Goal: Task Accomplishment & Management: Manage account settings

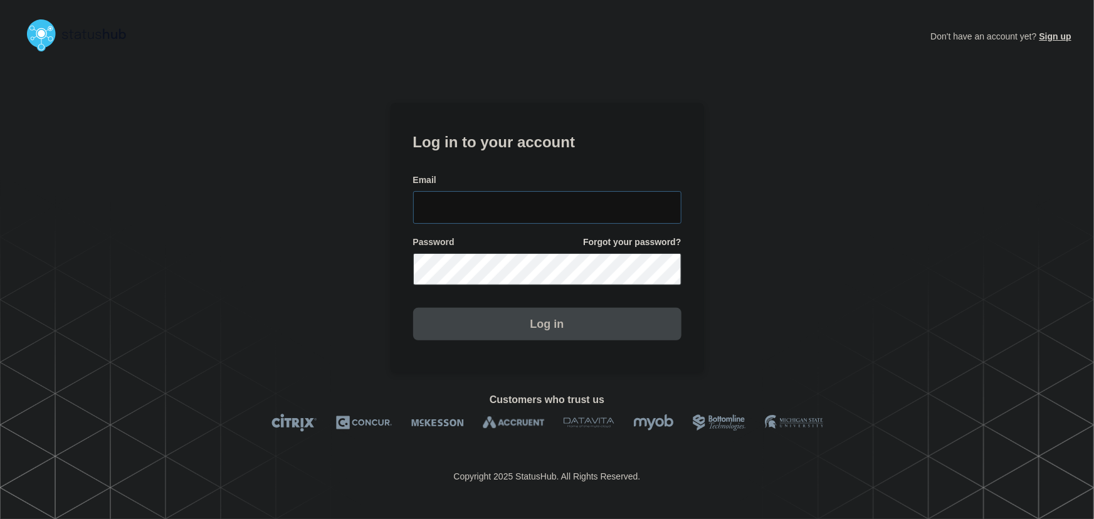
type input "[PERSON_NAME][EMAIL_ADDRESS][PERSON_NAME][DOMAIN_NAME]"
click at [589, 209] on input "[PERSON_NAME][EMAIL_ADDRESS][PERSON_NAME][DOMAIN_NAME]" at bounding box center [547, 207] width 268 height 33
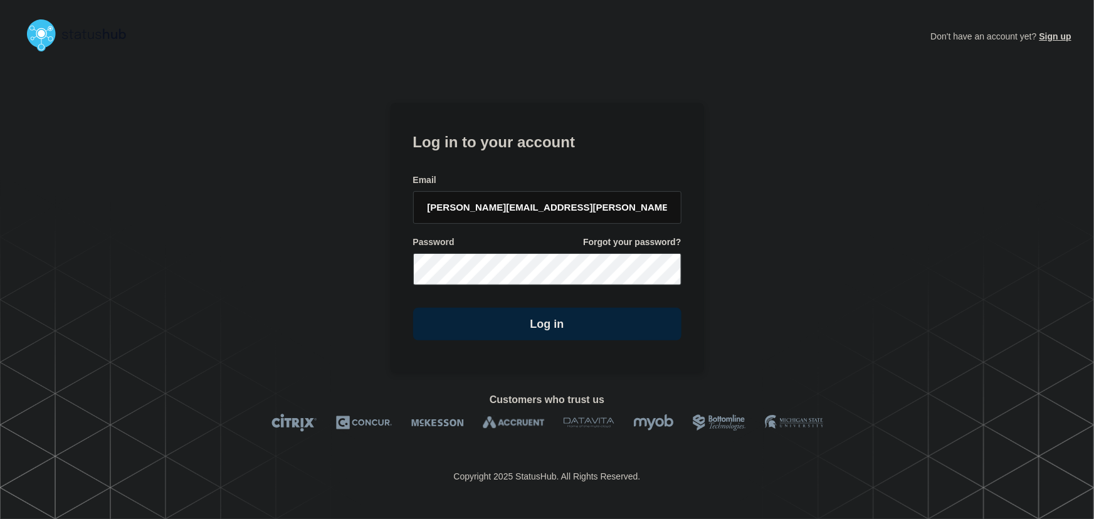
click at [546, 156] on form "Log in to your account Email [PERSON_NAME][EMAIL_ADDRESS][PERSON_NAME][DOMAIN_N…" at bounding box center [547, 235] width 268 height 212
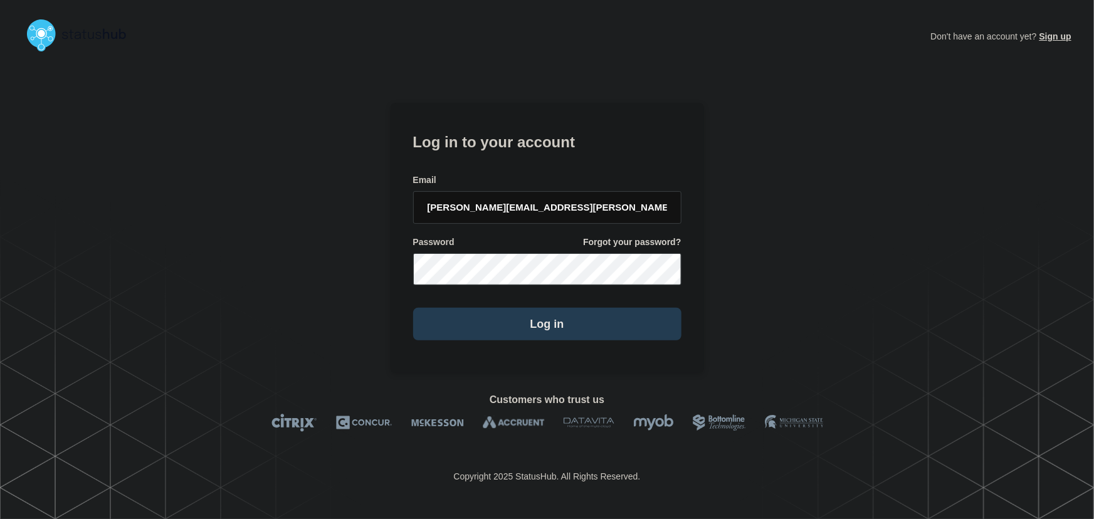
click at [570, 322] on button "Log in" at bounding box center [547, 324] width 268 height 33
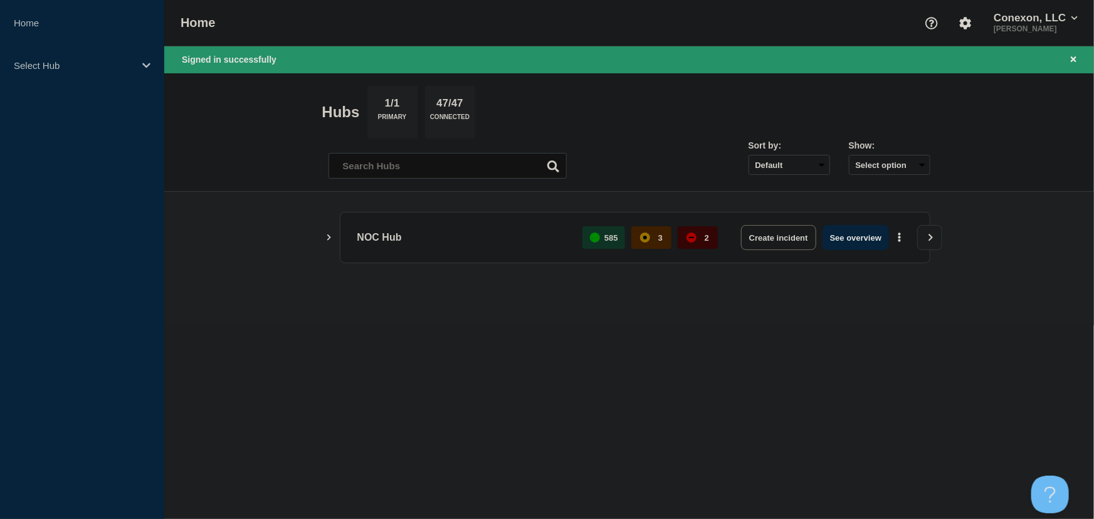
click at [876, 229] on button "See overview" at bounding box center [855, 237] width 66 height 25
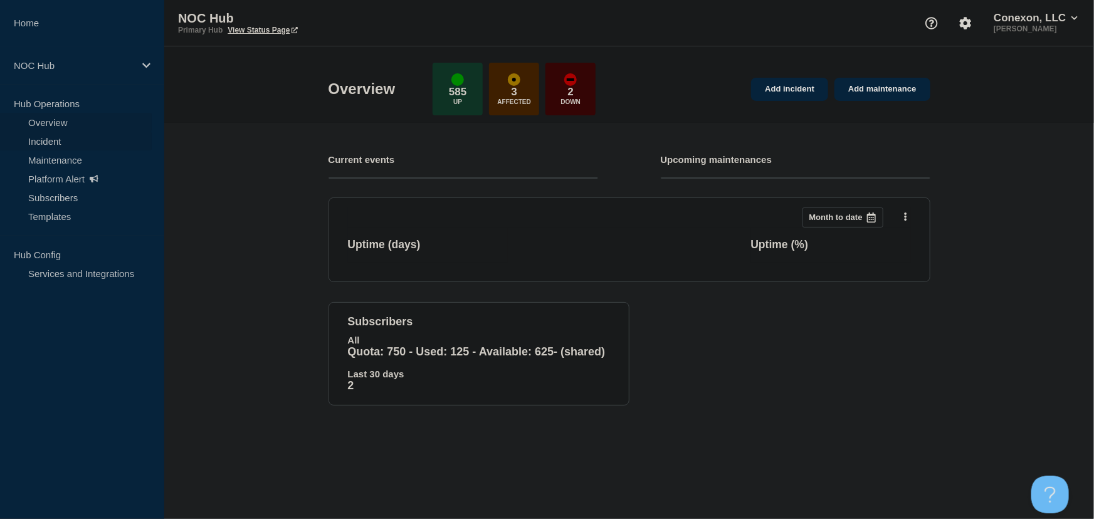
click at [55, 141] on link "Incident" at bounding box center [76, 141] width 152 height 19
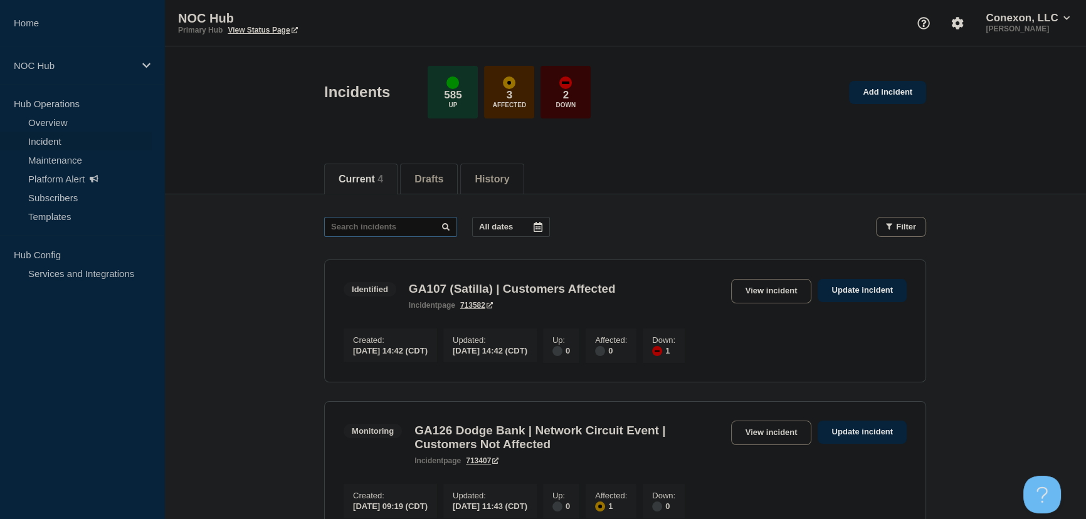
click at [395, 232] on input "text" at bounding box center [390, 227] width 133 height 20
type input "27834"
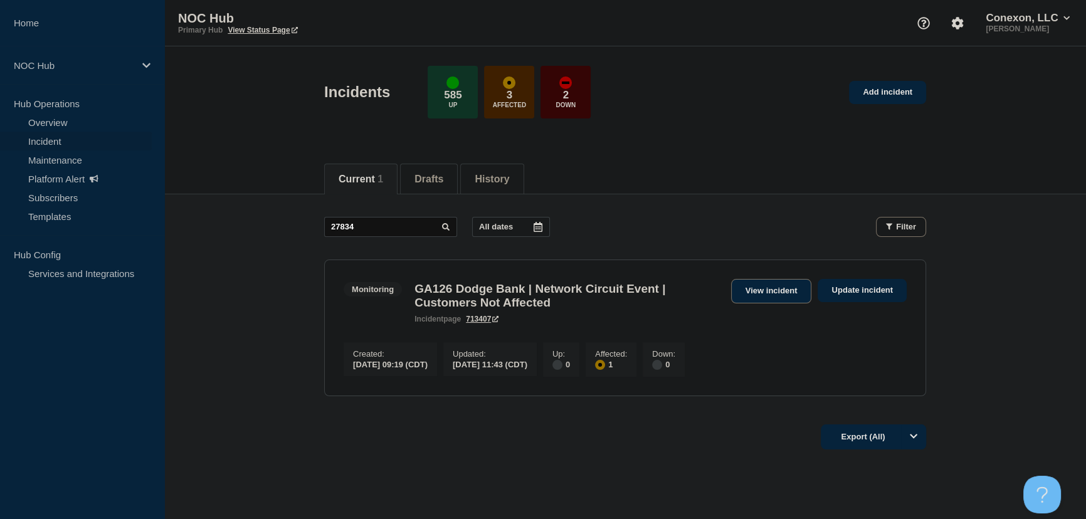
click at [758, 296] on link "View incident" at bounding box center [771, 291] width 81 height 24
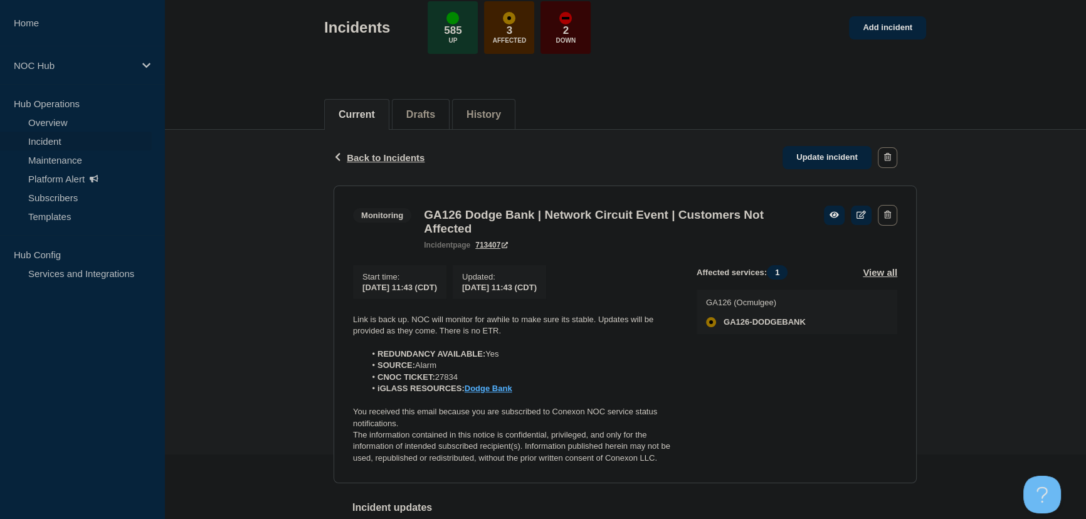
scroll to position [169, 0]
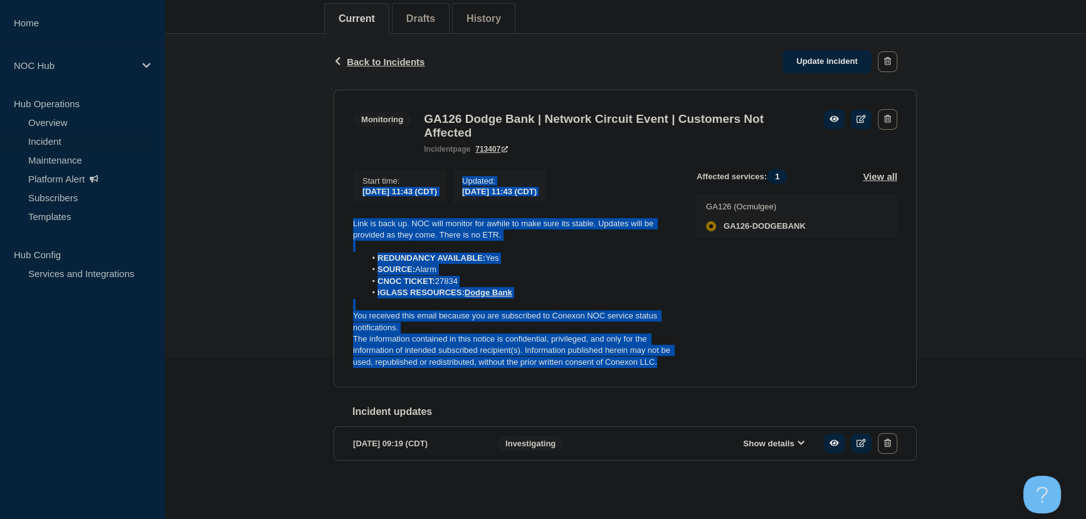
drag, startPoint x: 652, startPoint y: 360, endPoint x: 297, endPoint y: 201, distance: 389.7
click at [297, 201] on div "Back Back to Incidents Update incident Monitoring GA126 Dodge Bank | Network Ci…" at bounding box center [624, 267] width 921 height 466
copy div "[DATE] 11:43 (CDT) Updated : [DATE] 11:43 (CDT) Link is back up. NOC will monit…"
click at [839, 55] on link "Update incident" at bounding box center [826, 61] width 89 height 23
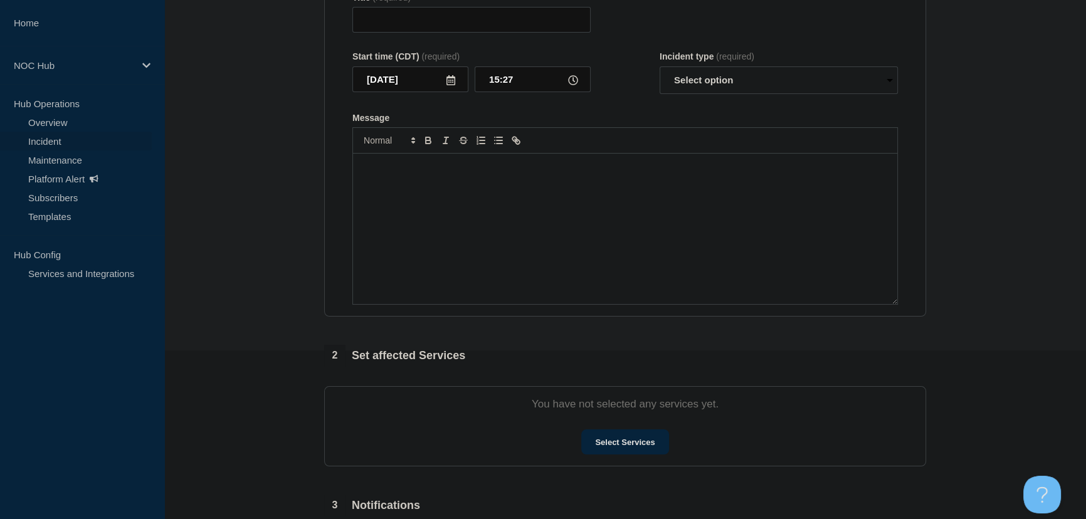
click at [485, 199] on div "Message" at bounding box center [625, 229] width 544 height 150
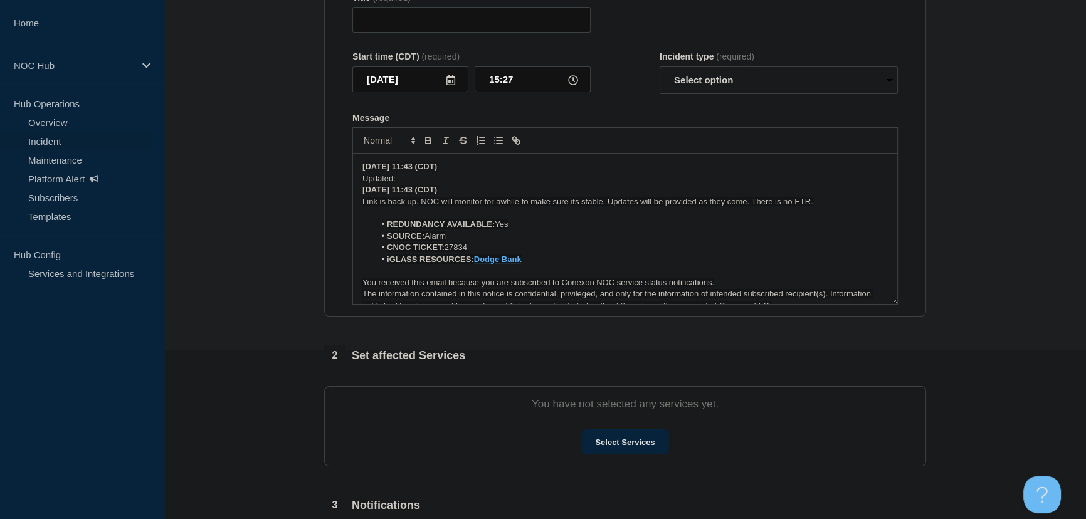
type input "GA126 Dodge Bank | Network Circuit Event | Customers Not Affected"
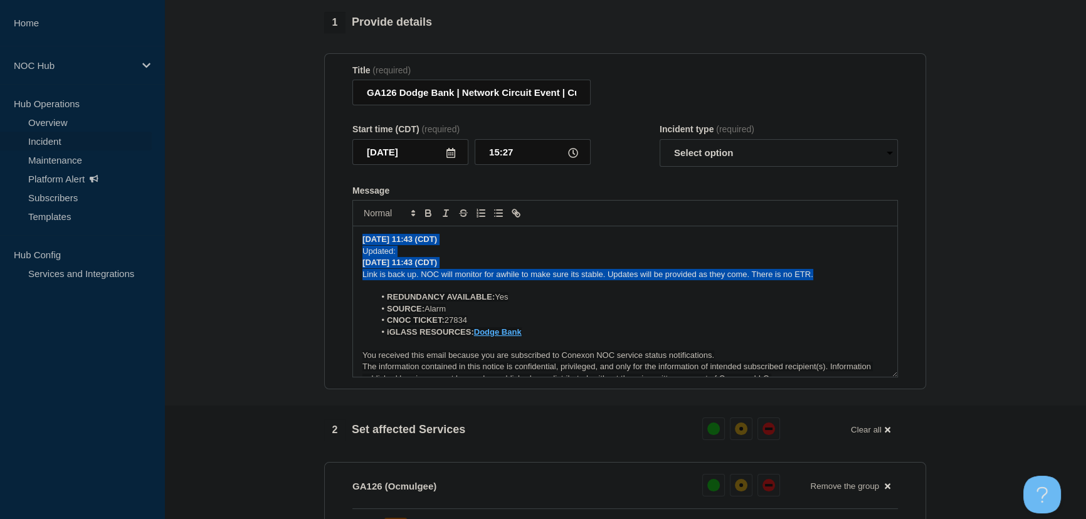
drag, startPoint x: 818, startPoint y: 276, endPoint x: 302, endPoint y: 231, distance: 517.9
click at [302, 231] on section "1 Provide details Title (required) GA126 Dodge Bank | Network Circuit Event | C…" at bounding box center [624, 475] width 921 height 926
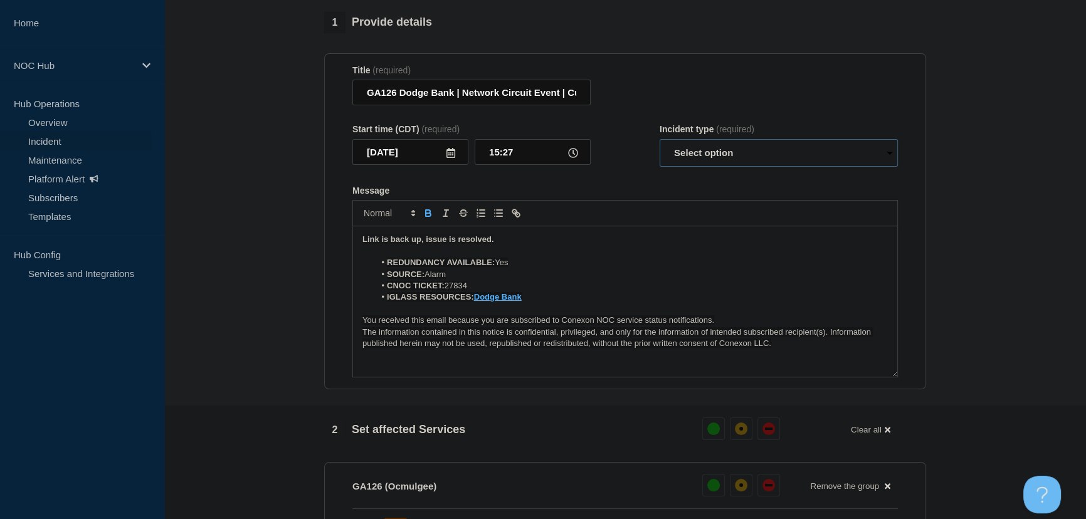
drag, startPoint x: 726, startPoint y: 165, endPoint x: 715, endPoint y: 170, distance: 12.7
click at [726, 165] on select "Select option Investigating Identified Monitoring Resolved" at bounding box center [778, 153] width 238 height 28
select select "resolved"
click at [659, 145] on select "Select option Investigating Identified Monitoring Resolved" at bounding box center [778, 153] width 238 height 28
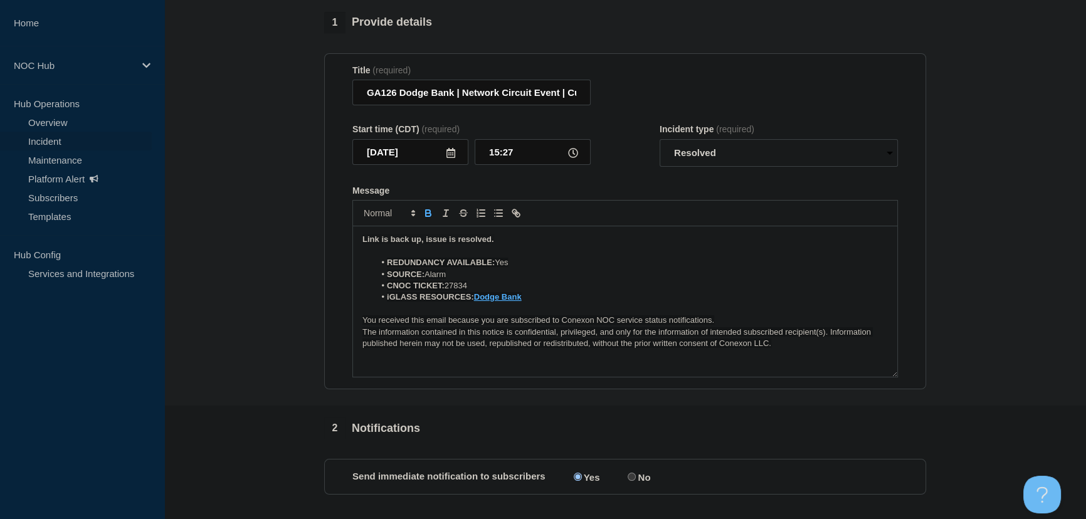
click at [647, 182] on form "Title (required) GA126 Dodge Bank | Network Circuit Event | Customers Not Affec…" at bounding box center [624, 221] width 545 height 313
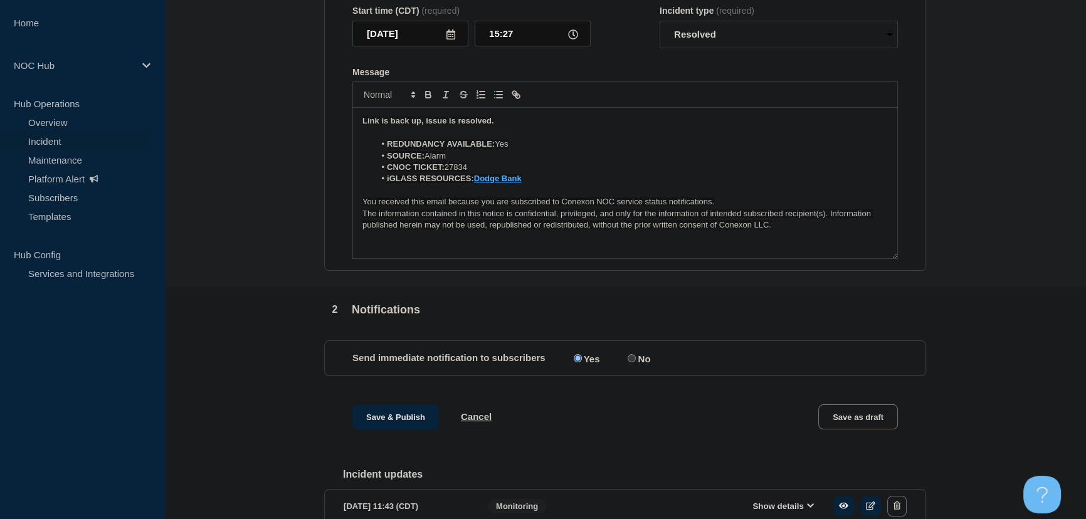
scroll to position [344, 0]
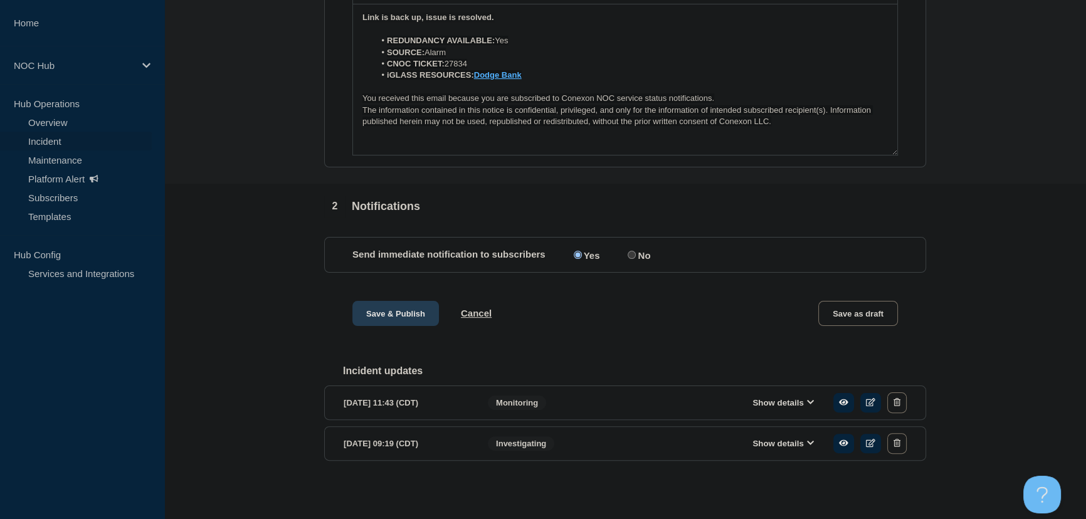
click at [405, 310] on button "Save & Publish" at bounding box center [395, 313] width 86 height 25
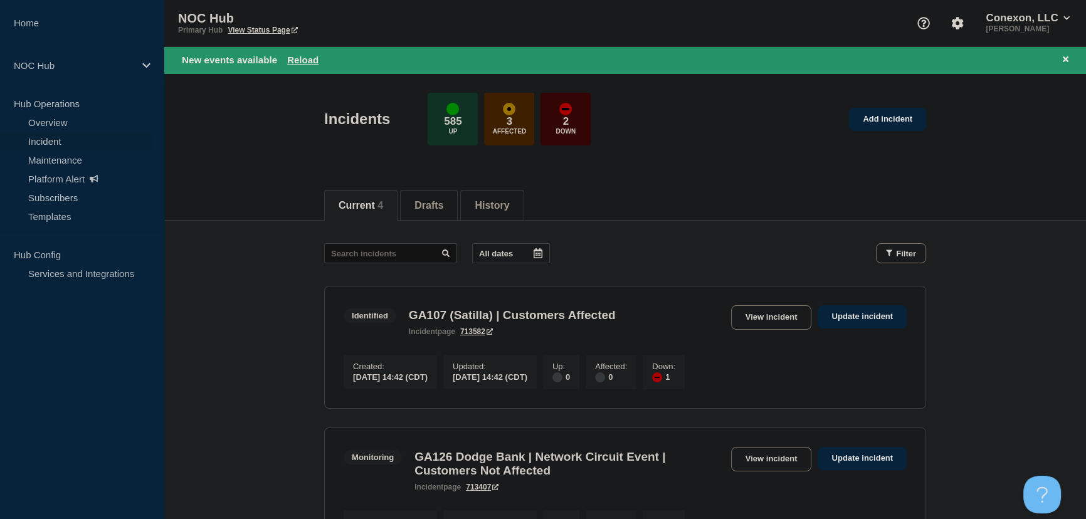
click at [240, 150] on header "Incidents 585 Up 3 Affected 2 Down Add incident" at bounding box center [624, 125] width 921 height 105
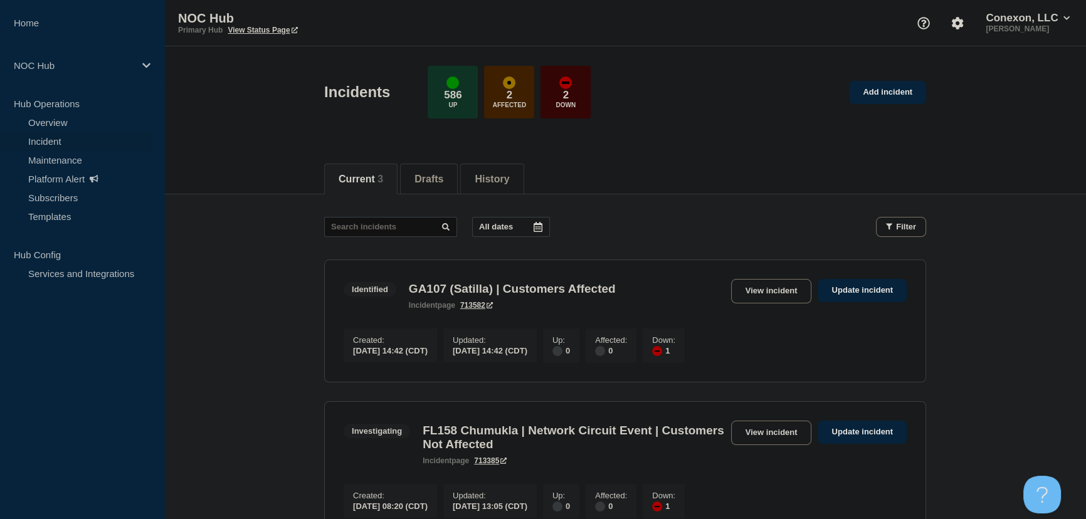
click at [300, 277] on main "All dates Filter Identified 1 Down GA107 (Satilla) | Customers Affected Created…" at bounding box center [624, 453] width 921 height 518
